Goal: Task Accomplishment & Management: Manage account settings

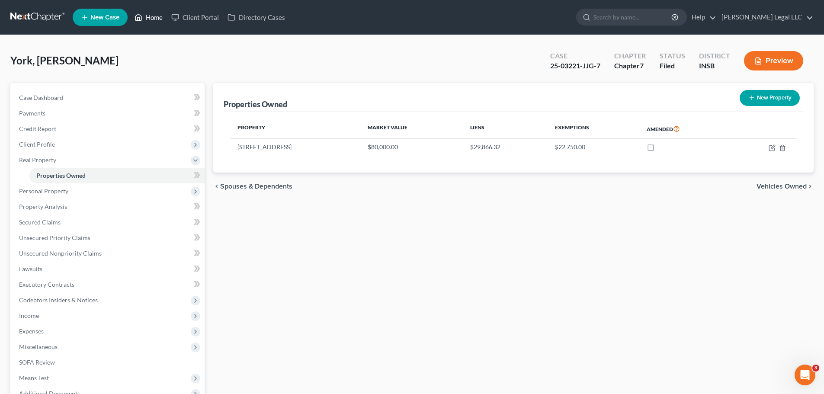
click at [148, 10] on link "Home" at bounding box center [148, 18] width 37 height 16
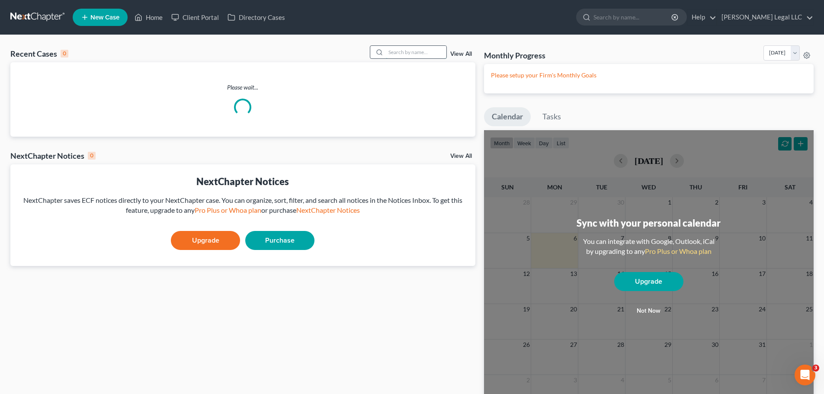
click at [400, 54] on input "search" at bounding box center [416, 52] width 61 height 13
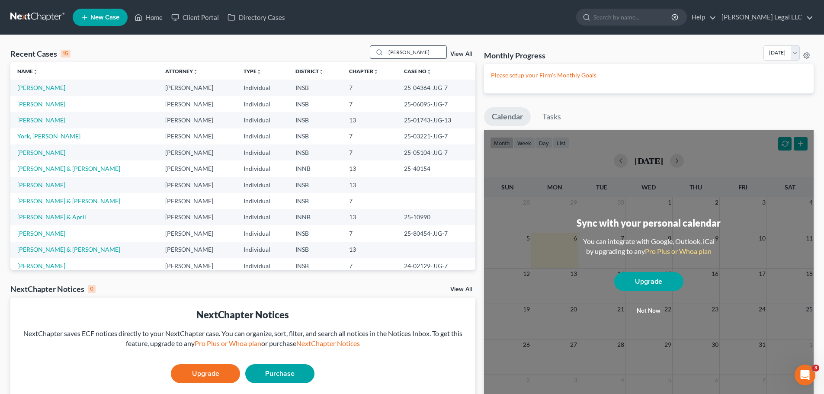
type input "[PERSON_NAME]"
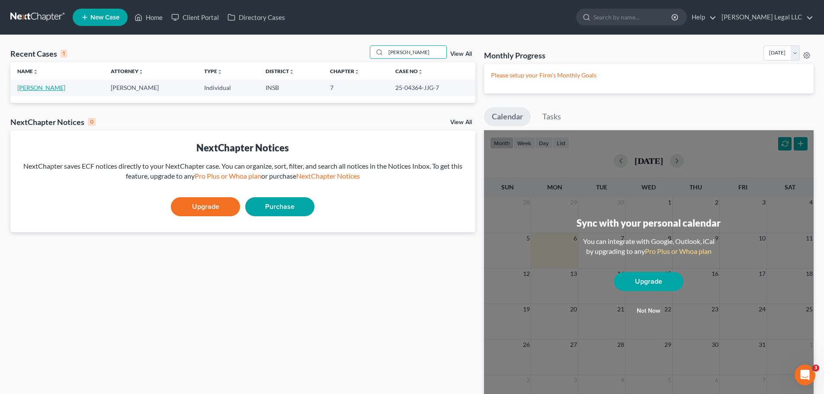
click at [39, 89] on link "[PERSON_NAME]" at bounding box center [41, 87] width 48 height 7
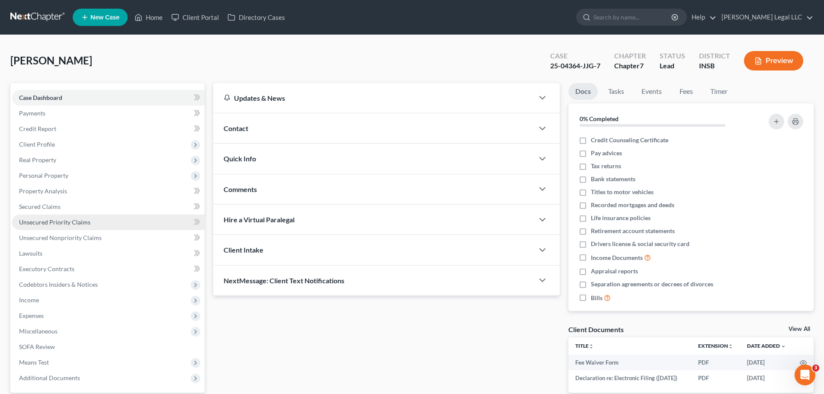
click at [45, 174] on span "Personal Property" at bounding box center [43, 175] width 49 height 7
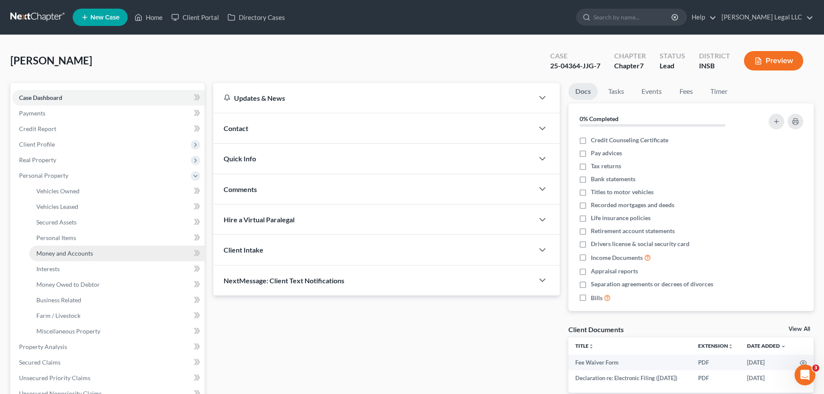
click at [51, 247] on link "Money and Accounts" at bounding box center [116, 254] width 175 height 16
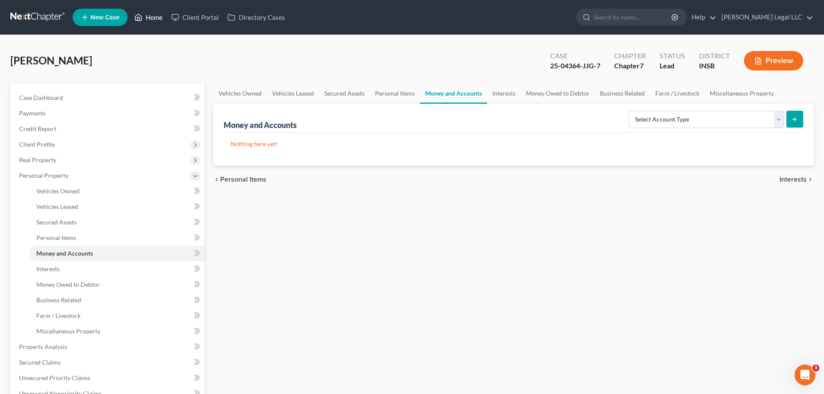
click at [145, 15] on link "Home" at bounding box center [148, 18] width 37 height 16
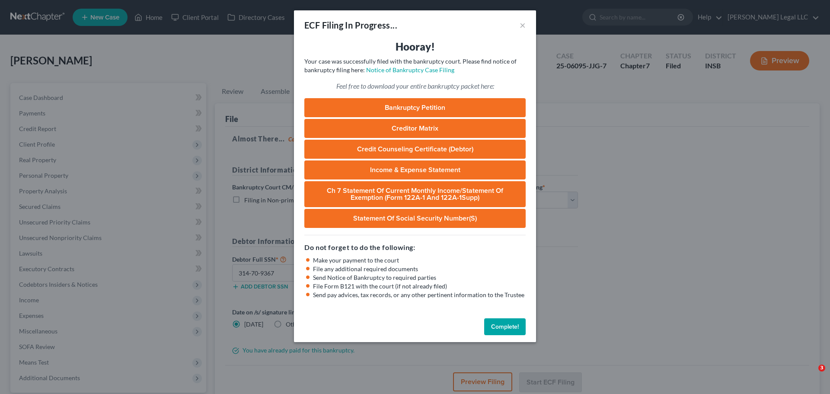
select select "1"
click at [524, 23] on button "×" at bounding box center [523, 25] width 6 height 10
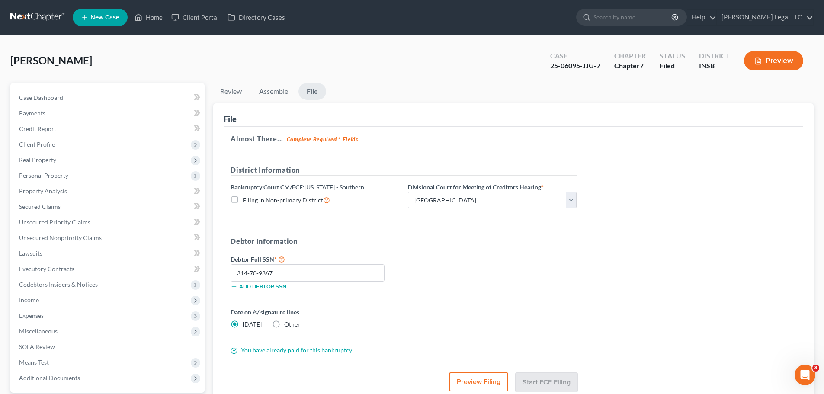
click at [147, 26] on ul "New Case Home Client Portal Directory Cases - No Result - See all results Or Pr…" at bounding box center [443, 17] width 741 height 22
click at [149, 19] on link "Home" at bounding box center [148, 18] width 37 height 16
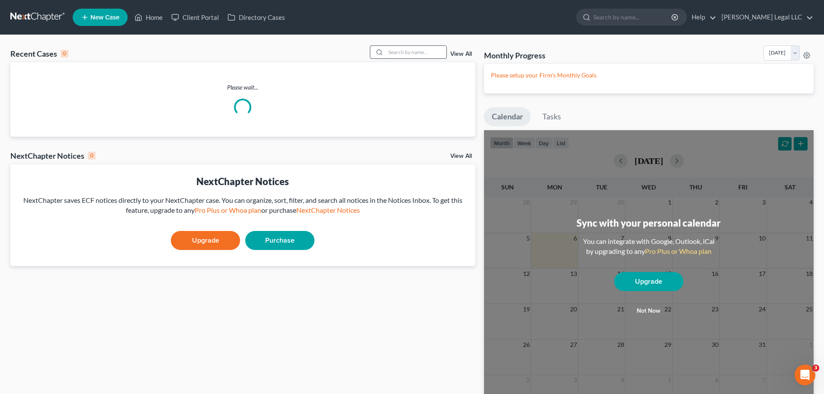
click at [412, 47] on input "search" at bounding box center [416, 52] width 61 height 13
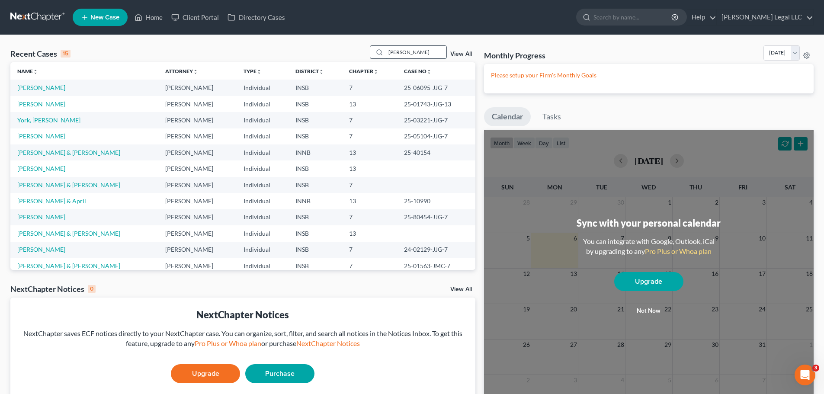
type input "[PERSON_NAME]"
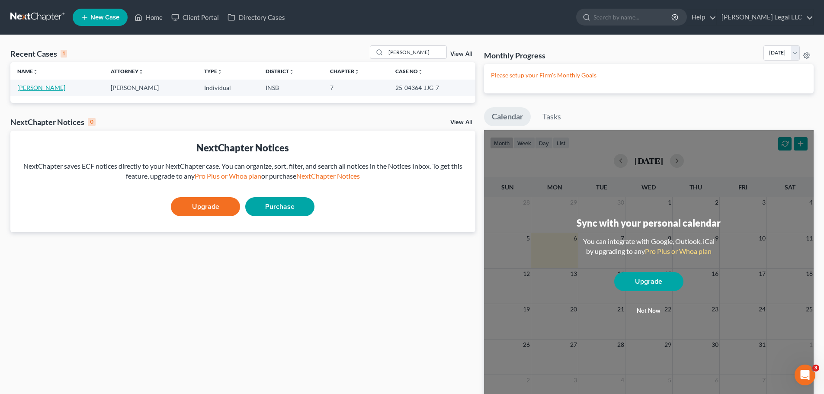
click at [17, 86] on link "[PERSON_NAME]" at bounding box center [41, 87] width 48 height 7
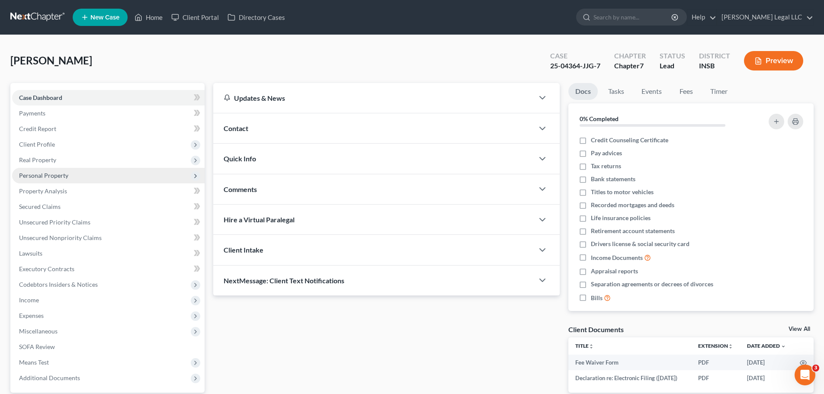
click at [43, 175] on span "Personal Property" at bounding box center [43, 175] width 49 height 7
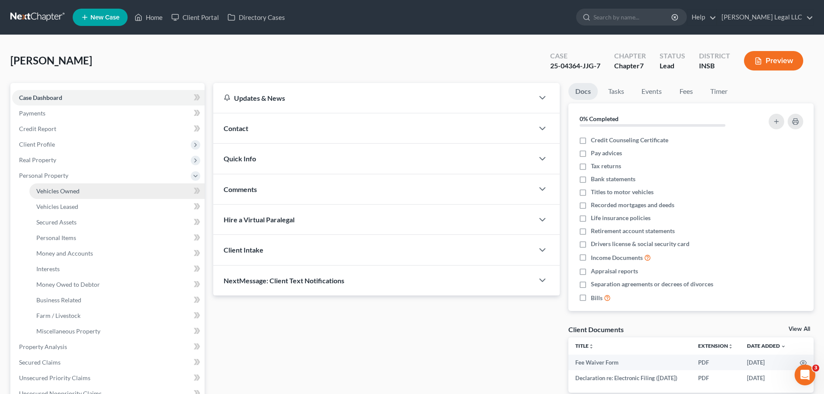
click at [67, 193] on span "Vehicles Owned" at bounding box center [57, 190] width 43 height 7
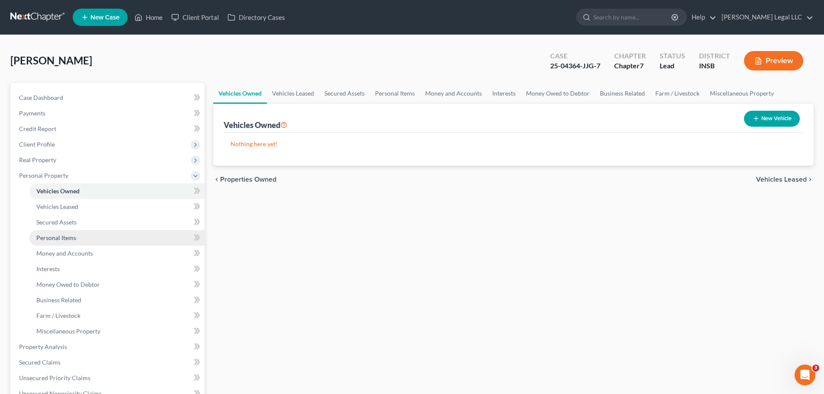
click at [65, 239] on span "Personal Items" at bounding box center [56, 237] width 40 height 7
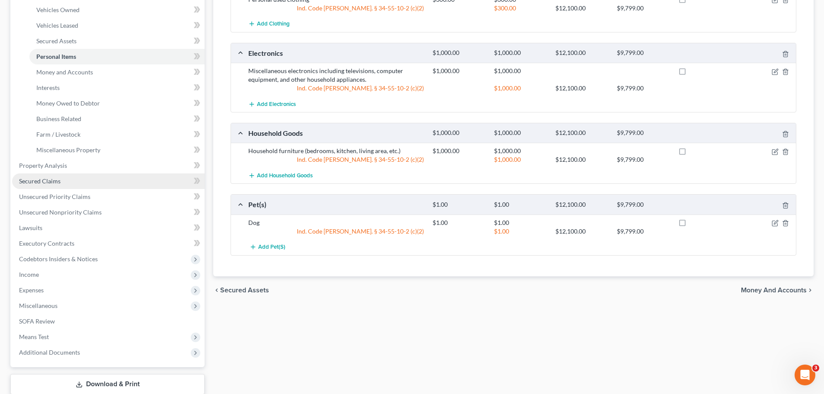
scroll to position [64, 0]
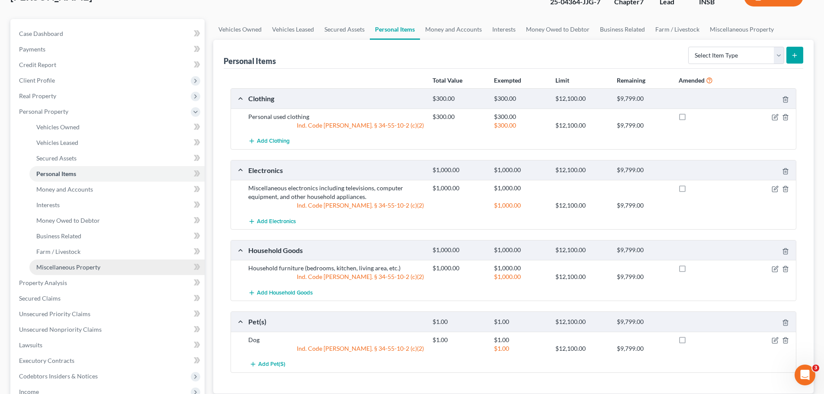
click at [50, 263] on span "Miscellaneous Property" at bounding box center [68, 266] width 64 height 7
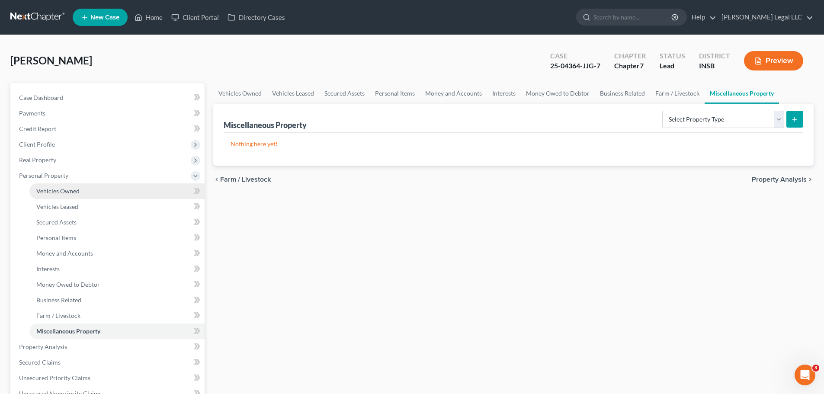
click at [74, 194] on span "Vehicles Owned" at bounding box center [57, 190] width 43 height 7
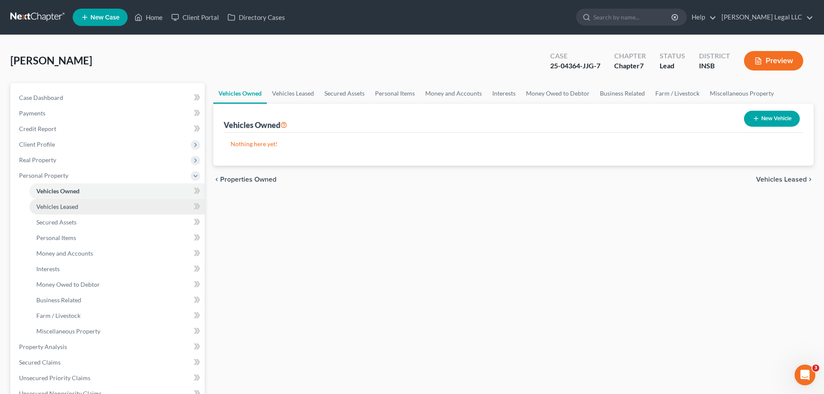
click at [75, 212] on link "Vehicles Leased" at bounding box center [116, 207] width 175 height 16
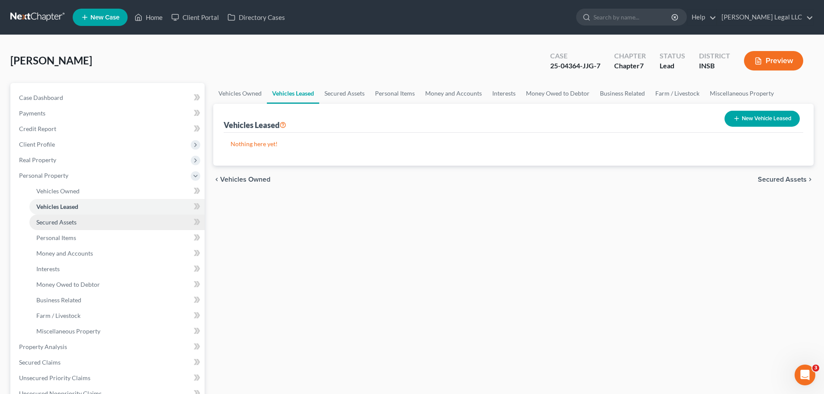
click at [70, 224] on span "Secured Assets" at bounding box center [56, 221] width 40 height 7
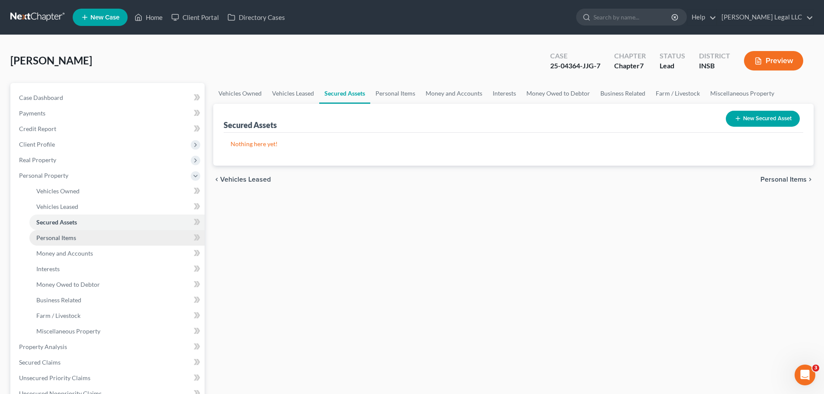
click at [72, 240] on span "Personal Items" at bounding box center [56, 237] width 40 height 7
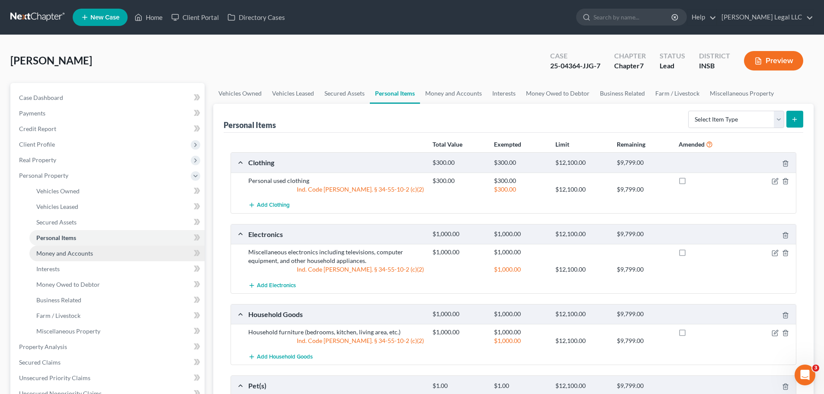
click at [53, 255] on span "Money and Accounts" at bounding box center [64, 252] width 57 height 7
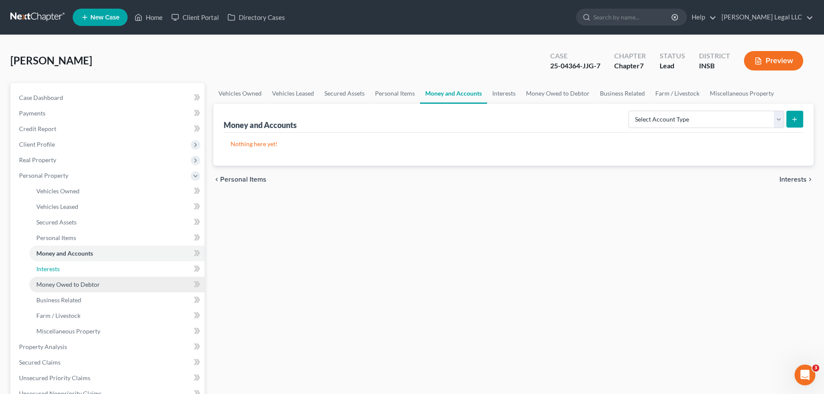
click at [52, 269] on span "Interests" at bounding box center [47, 268] width 23 height 7
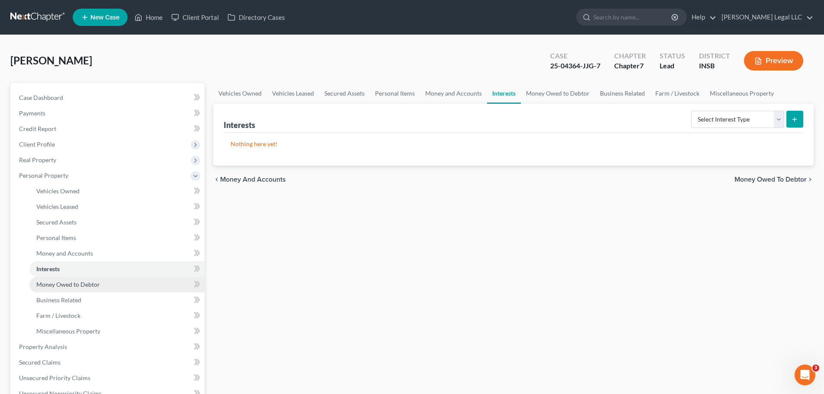
click at [54, 283] on span "Money Owed to Debtor" at bounding box center [68, 284] width 64 height 7
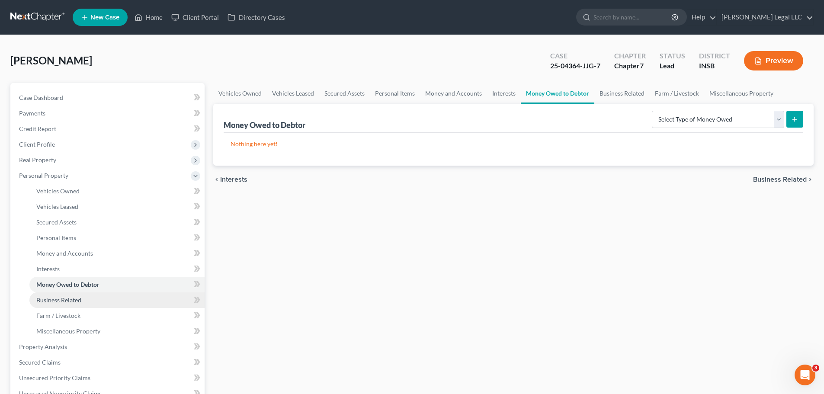
click at [52, 293] on link "Business Related" at bounding box center [116, 300] width 175 height 16
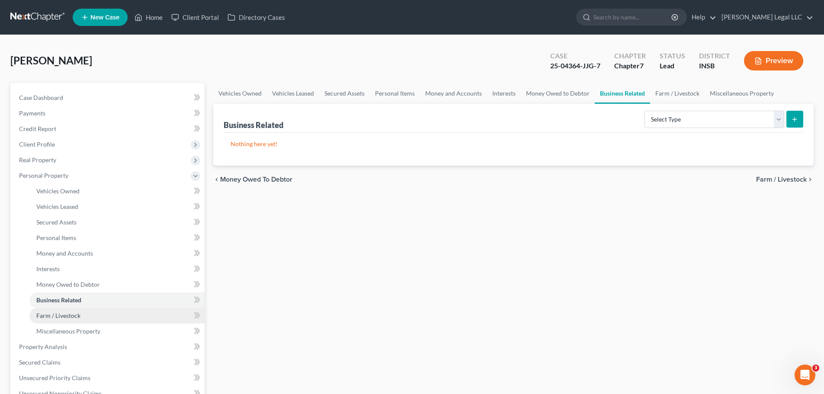
click at [48, 313] on span "Farm / Livestock" at bounding box center [58, 315] width 44 height 7
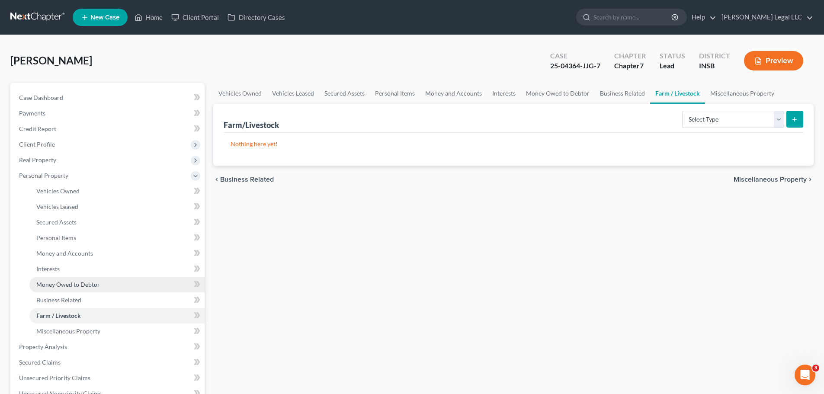
click at [57, 281] on span "Money Owed to Debtor" at bounding box center [68, 284] width 64 height 7
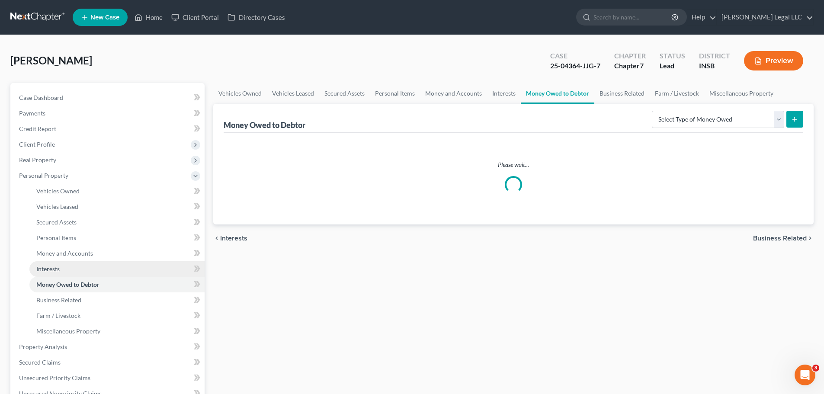
click at [57, 272] on span "Interests" at bounding box center [47, 268] width 23 height 7
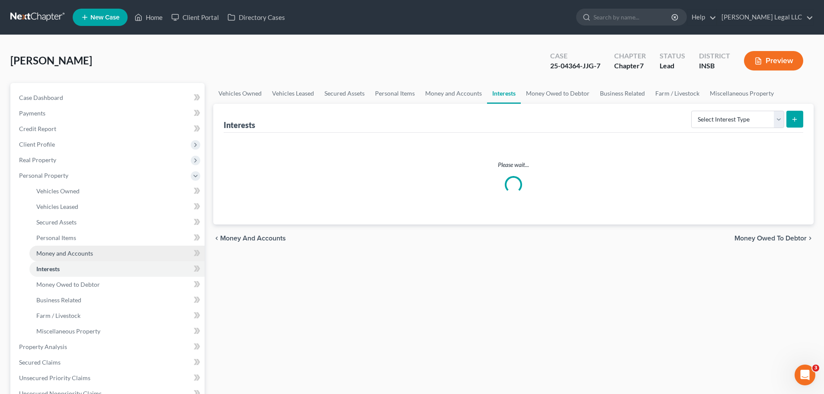
click at [61, 255] on span "Money and Accounts" at bounding box center [64, 252] width 57 height 7
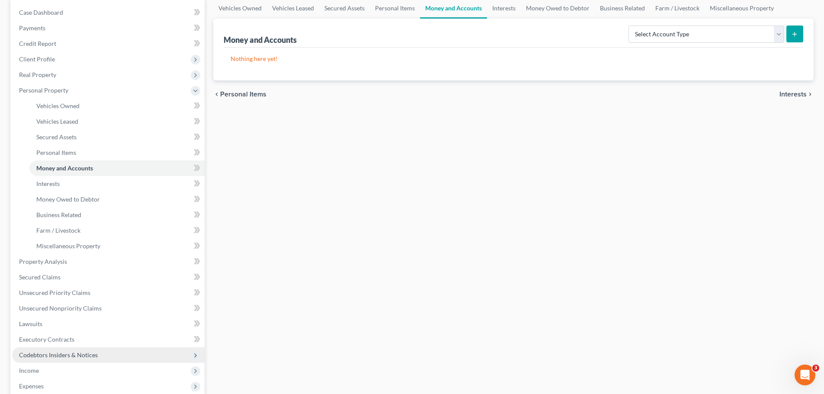
scroll to position [237, 0]
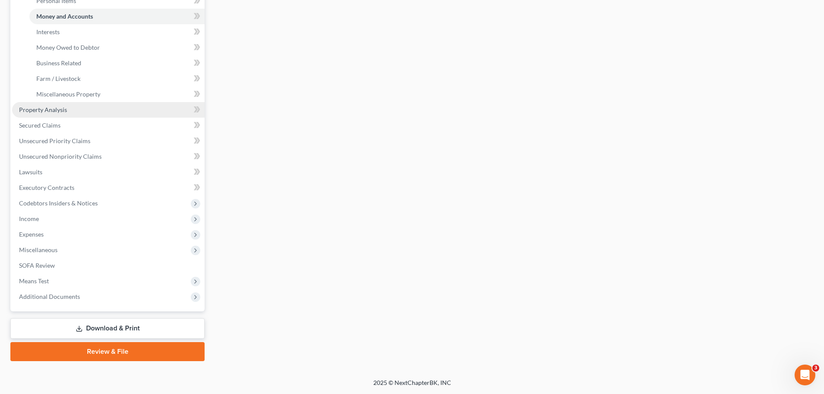
click at [39, 113] on span "Property Analysis" at bounding box center [43, 109] width 48 height 7
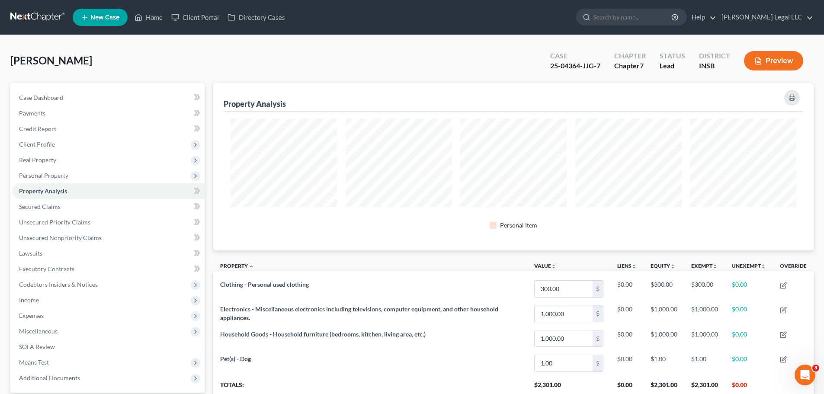
drag, startPoint x: 123, startPoint y: 56, endPoint x: 5, endPoint y: 64, distance: 118.7
click at [5, 64] on div "[PERSON_NAME] Upgraded Case 25-04364-JJG-7 Chapter Chapter 7 Status Lead Distri…" at bounding box center [412, 247] width 824 height 425
click at [21, 44] on div "[PERSON_NAME] Upgraded Case 25-04364-JJG-7 Chapter Chapter 7 Status Lead Distri…" at bounding box center [412, 247] width 824 height 425
drag, startPoint x: 9, startPoint y: 62, endPoint x: 96, endPoint y: 66, distance: 87.9
click at [96, 66] on div "[PERSON_NAME] Upgraded Case 25-04364-JJG-7 Chapter Chapter 7 Status Lead Distri…" at bounding box center [412, 247] width 824 height 425
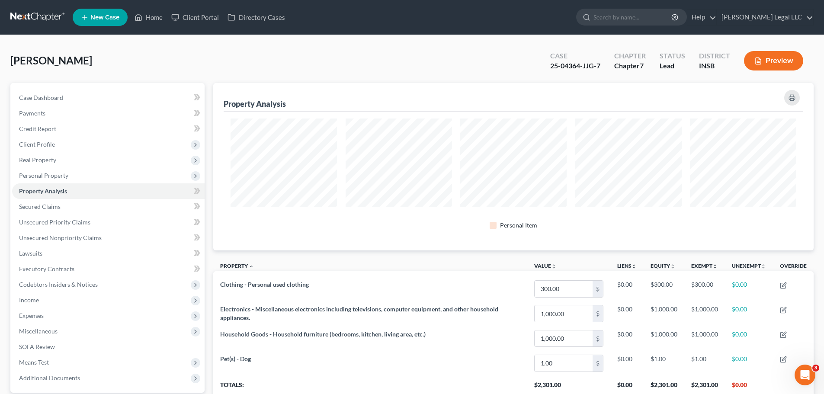
click at [115, 64] on div "[PERSON_NAME] Upgraded Case 25-04364-JJG-7 Chapter Chapter 7 Status Lead Distri…" at bounding box center [411, 64] width 803 height 38
click at [460, 142] on div at bounding box center [513, 162] width 115 height 89
click at [67, 181] on span "Personal Property" at bounding box center [108, 176] width 192 height 16
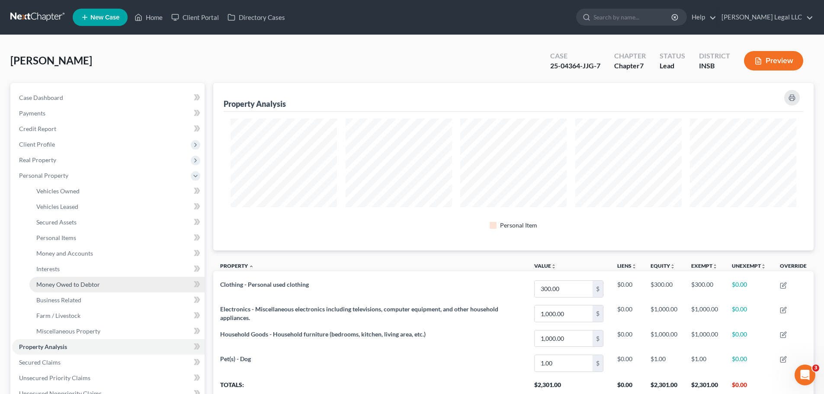
scroll to position [216, 0]
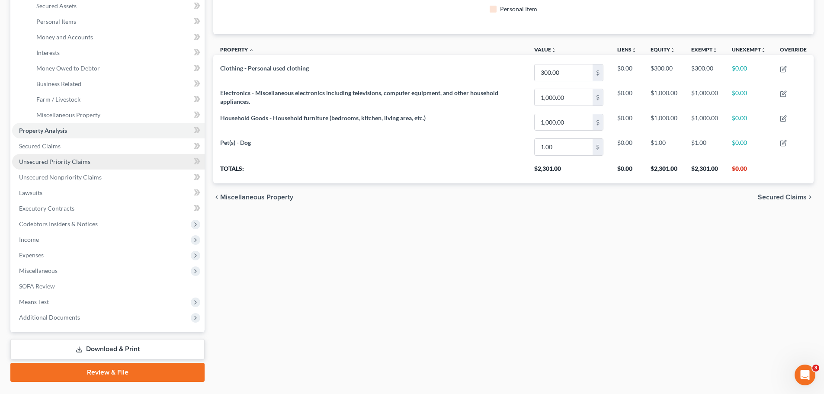
click at [51, 164] on span "Unsecured Priority Claims" at bounding box center [54, 161] width 71 height 7
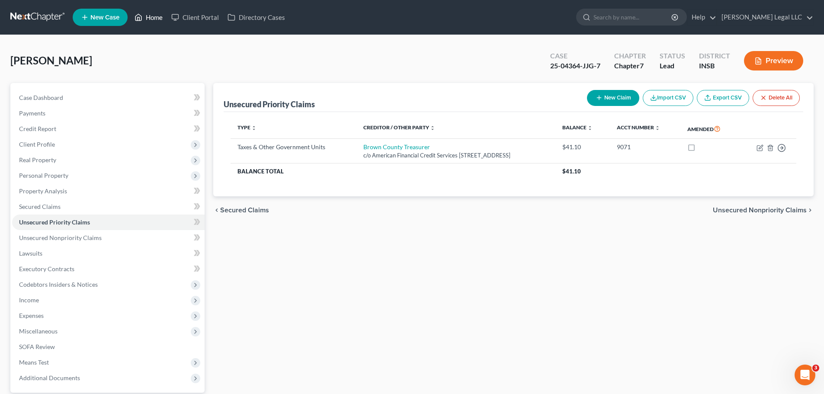
click at [142, 19] on icon at bounding box center [139, 17] width 6 height 6
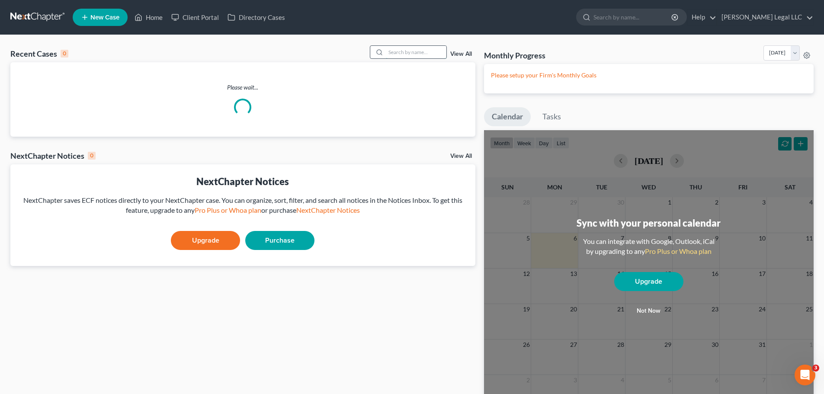
click at [411, 54] on input "search" at bounding box center [416, 52] width 61 height 13
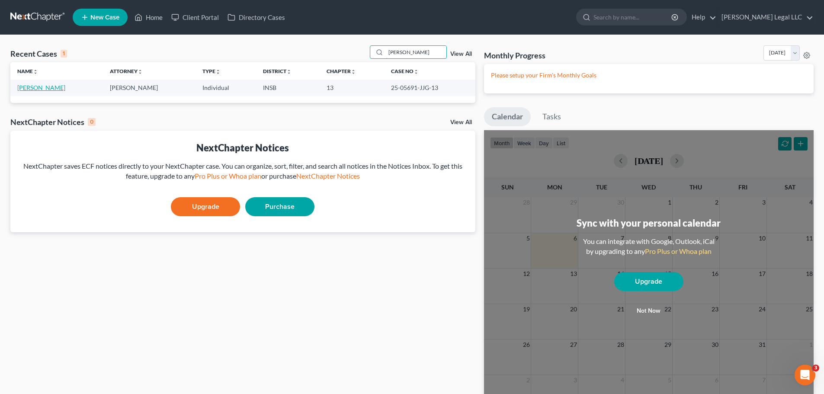
type input "[PERSON_NAME]"
click at [42, 89] on link "[PERSON_NAME]" at bounding box center [41, 87] width 48 height 7
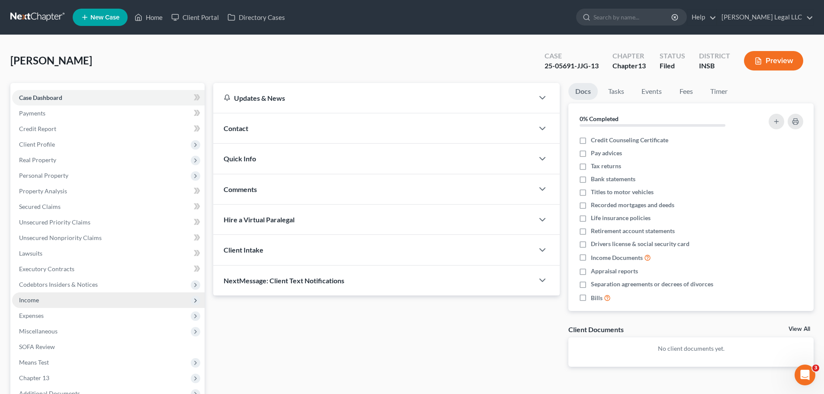
click at [32, 297] on span "Income" at bounding box center [29, 299] width 20 height 7
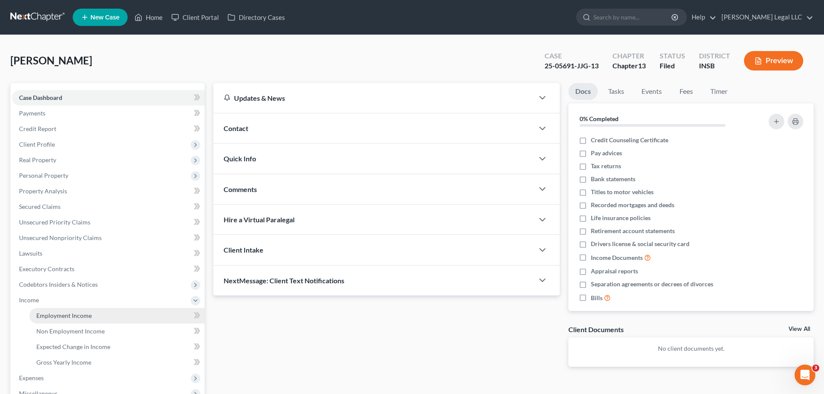
drag, startPoint x: 44, startPoint y: 313, endPoint x: 58, endPoint y: 319, distance: 14.9
click at [44, 313] on span "Employment Income" at bounding box center [63, 315] width 55 height 7
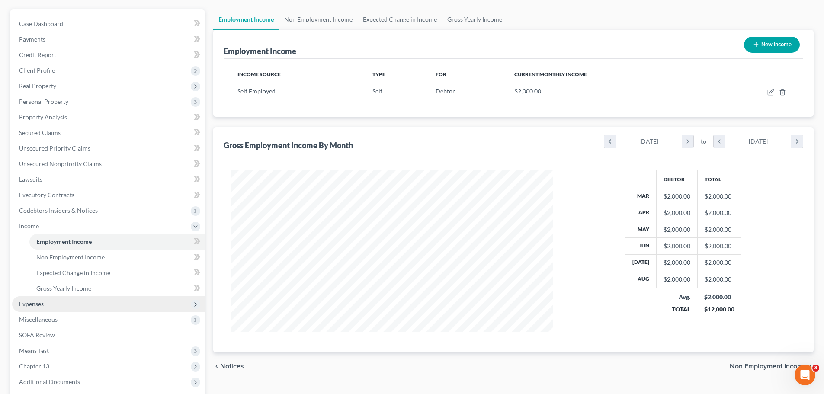
scroll to position [86, 0]
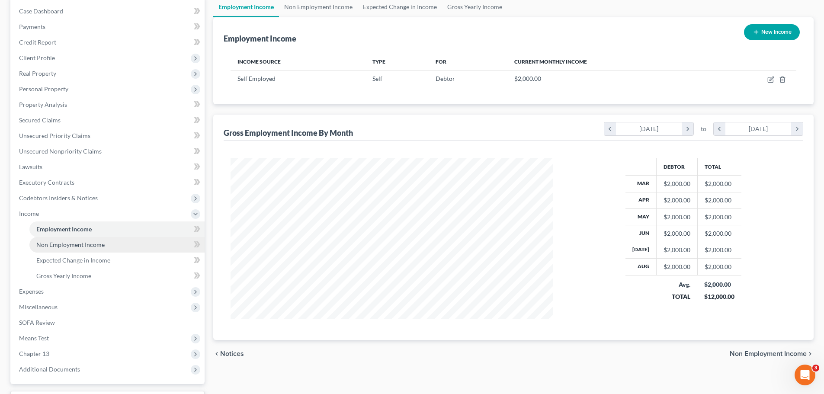
click at [46, 249] on link "Non Employment Income" at bounding box center [116, 245] width 175 height 16
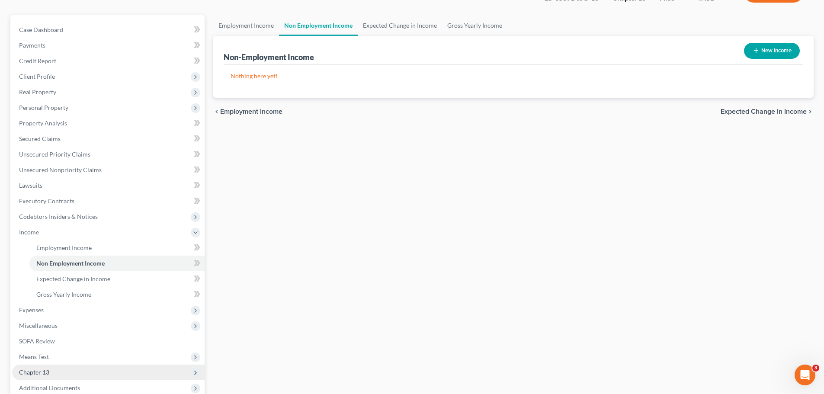
scroll to position [159, 0]
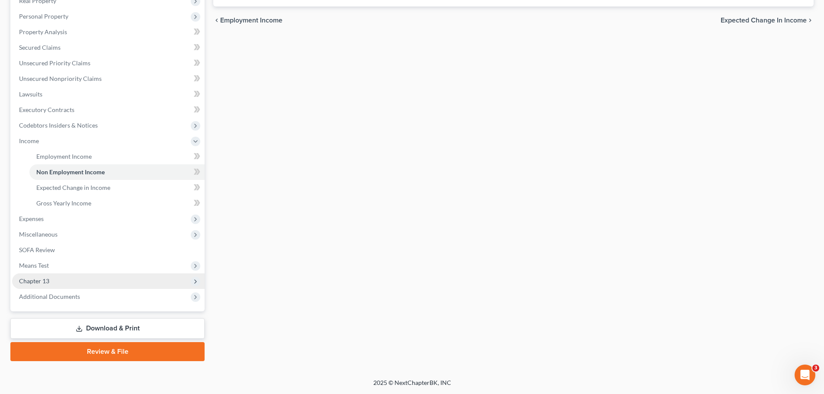
click at [41, 277] on span "Chapter 13" at bounding box center [34, 280] width 30 height 7
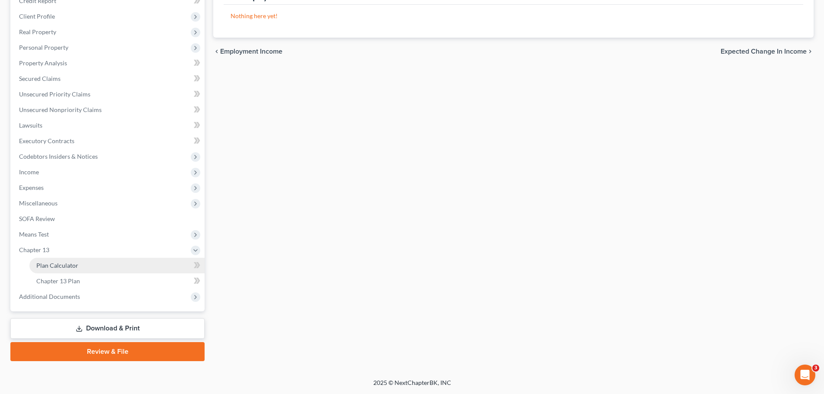
click at [50, 260] on link "Plan Calculator" at bounding box center [116, 266] width 175 height 16
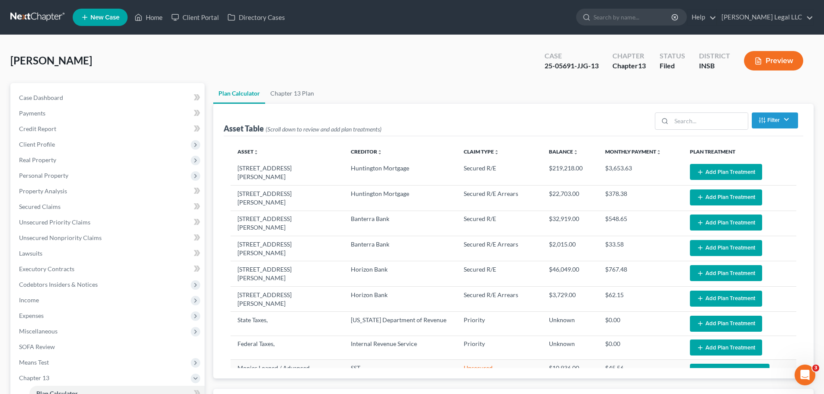
select select "59"
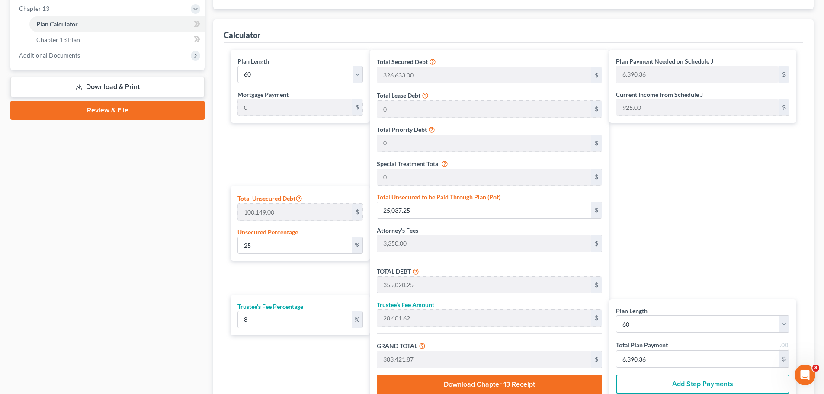
scroll to position [389, 0]
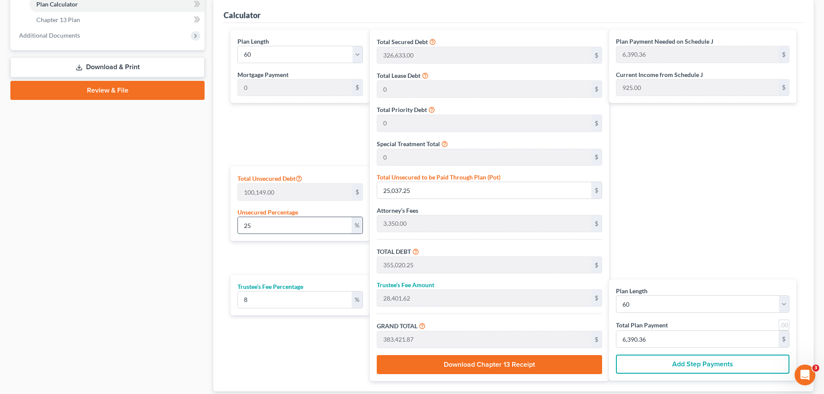
click at [257, 227] on input "25" at bounding box center [295, 225] width 114 height 16
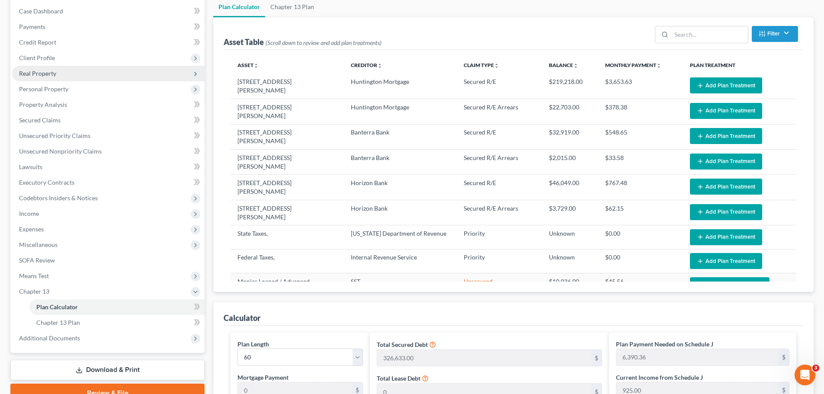
click at [42, 70] on span "Real Property" at bounding box center [37, 73] width 37 height 7
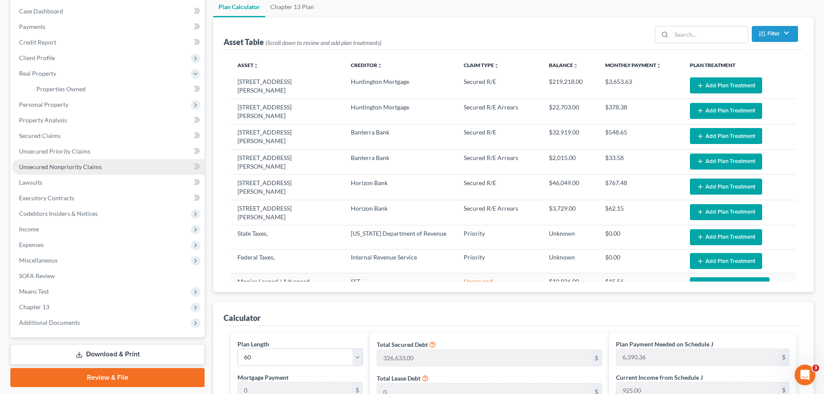
click at [42, 161] on link "Unsecured Nonpriority Claims" at bounding box center [108, 167] width 192 height 16
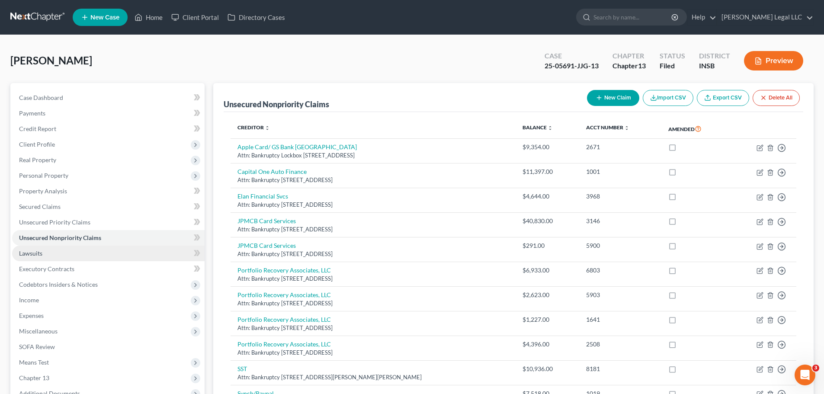
click at [30, 260] on link "Lawsuits" at bounding box center [108, 254] width 192 height 16
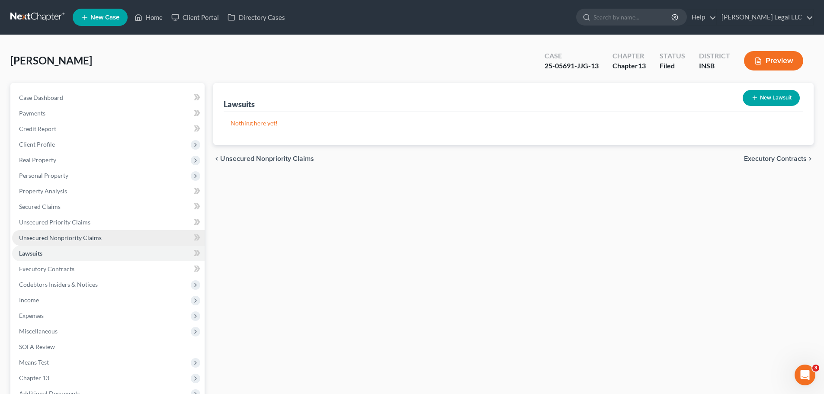
click at [36, 230] on link "Unsecured Nonpriority Claims" at bounding box center [108, 238] width 192 height 16
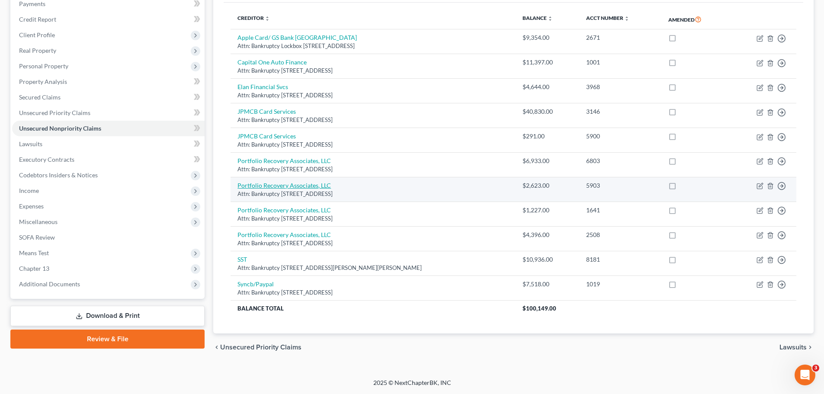
scroll to position [66, 0]
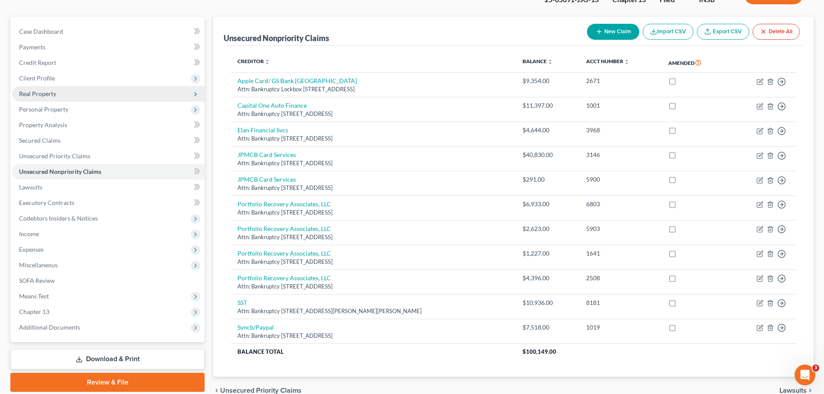
click at [56, 94] on span "Real Property" at bounding box center [108, 94] width 192 height 16
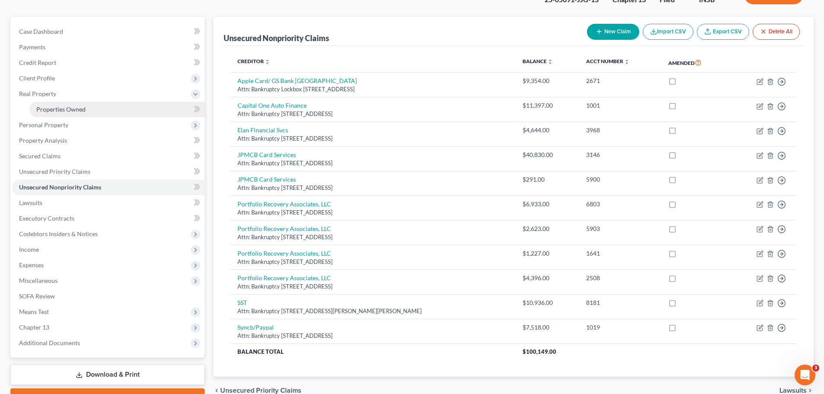
click at [57, 106] on span "Properties Owned" at bounding box center [60, 108] width 49 height 7
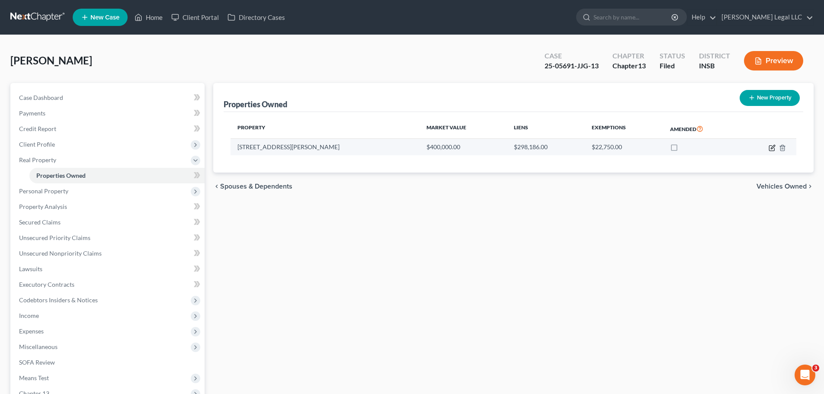
click at [770, 150] on icon "button" at bounding box center [771, 147] width 7 height 7
select select "15"
select select "48"
select select "3"
select select "1"
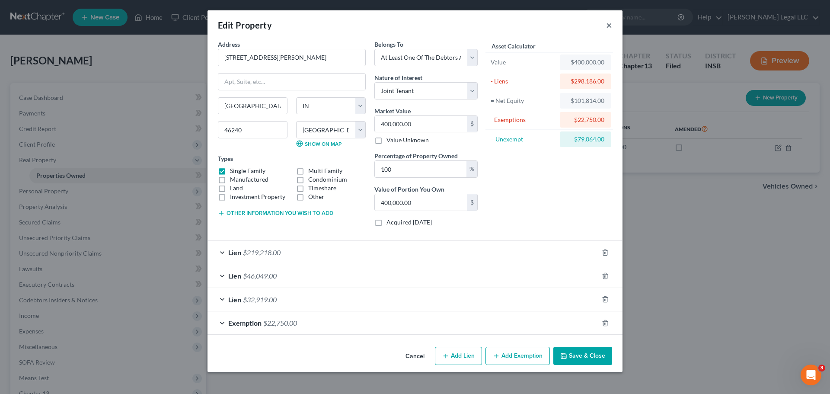
click at [607, 25] on button "×" at bounding box center [609, 25] width 6 height 10
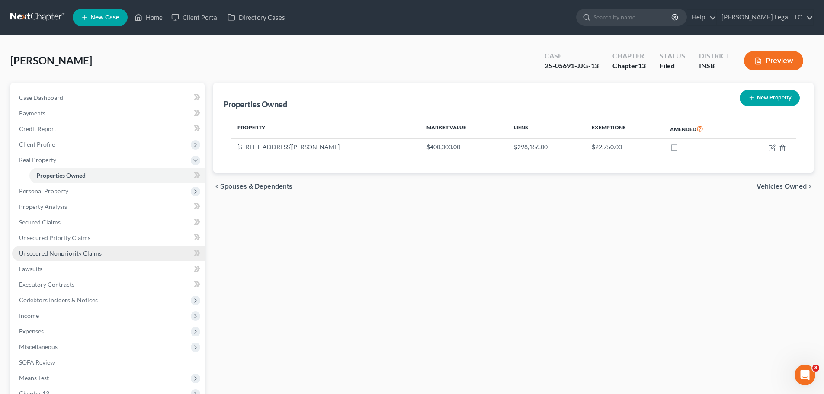
click at [70, 254] on span "Unsecured Nonpriority Claims" at bounding box center [60, 252] width 83 height 7
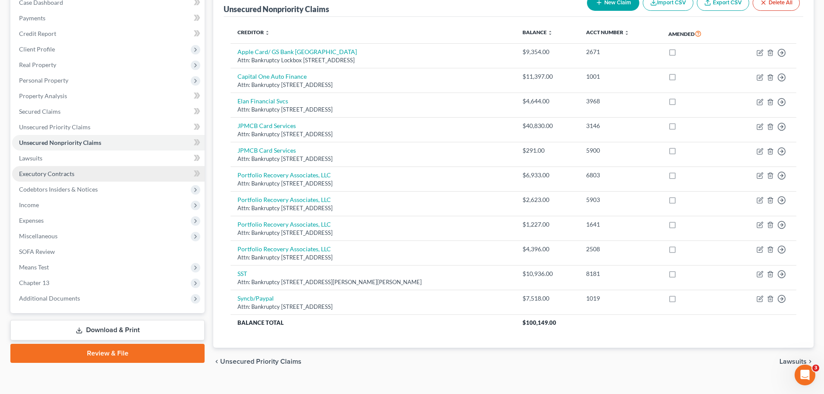
scroll to position [109, 0]
